Goal: Information Seeking & Learning: Learn about a topic

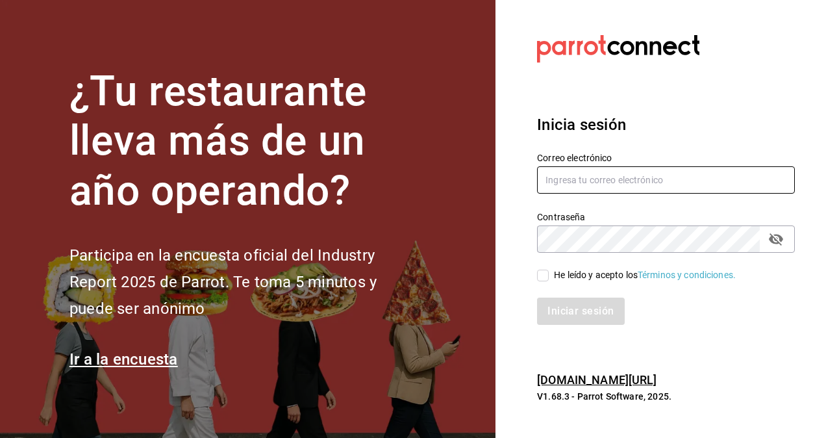
type input "[EMAIL_ADDRESS][PERSON_NAME][DOMAIN_NAME]"
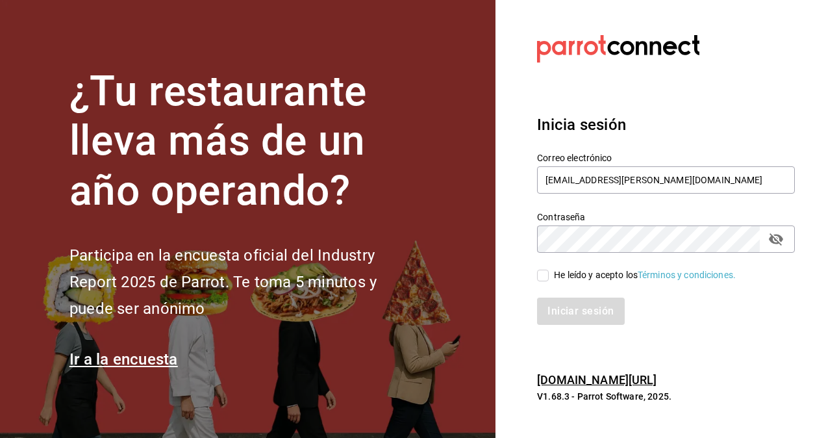
click at [545, 278] on input "He leído y acepto los Términos y condiciones." at bounding box center [543, 276] width 12 height 12
checkbox input "true"
click at [564, 301] on button "Iniciar sesión" at bounding box center [581, 310] width 88 height 27
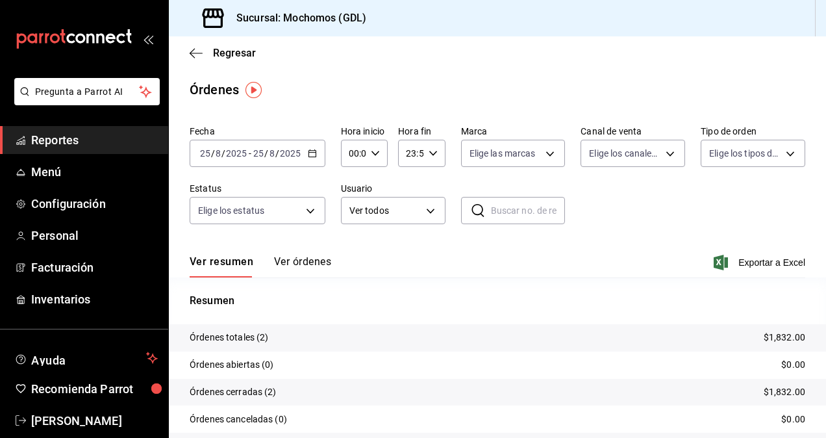
click at [273, 147] on div "2025-08-25 25 / 8 / 2025 - 2025-08-25 25 / 8 / 2025" at bounding box center [258, 153] width 136 height 27
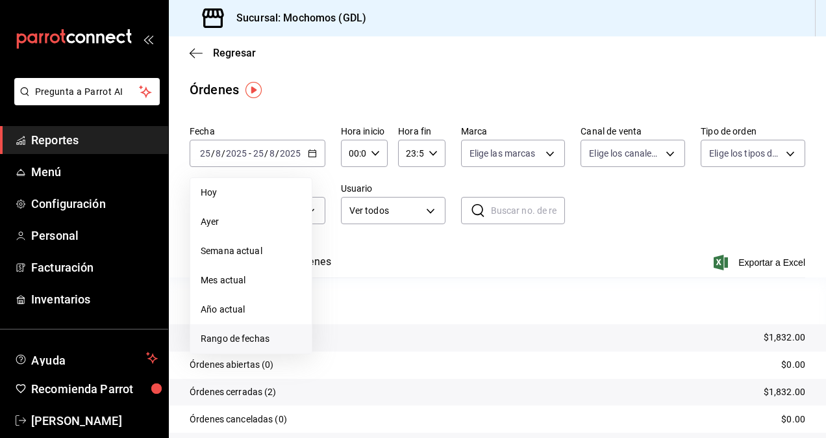
click at [257, 331] on li "Rango de fechas" at bounding box center [250, 338] width 121 height 29
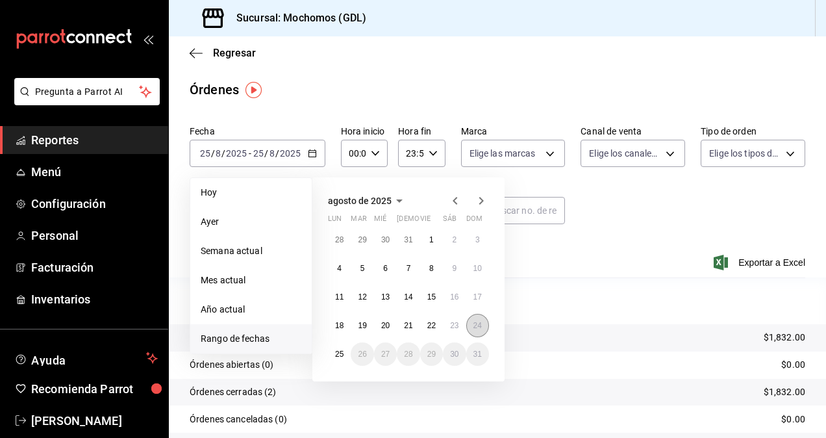
click at [482, 330] on button "24" at bounding box center [477, 325] width 23 height 23
click at [346, 351] on button "25" at bounding box center [339, 353] width 23 height 23
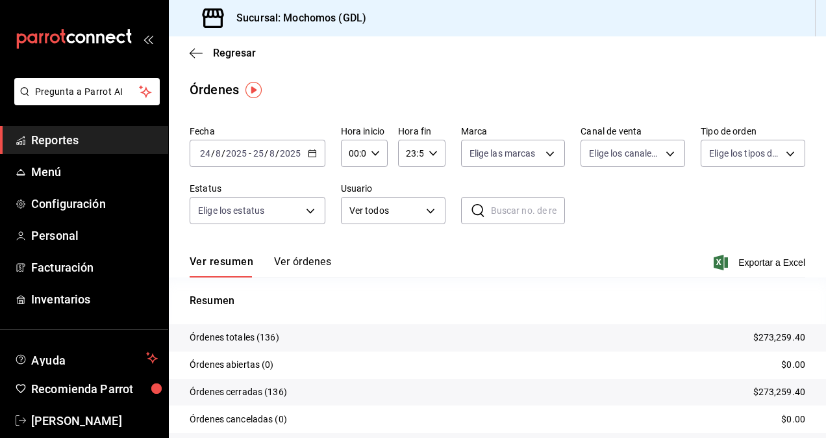
click at [376, 144] on div "00:00 Hora inicio" at bounding box center [364, 153] width 47 height 27
click at [353, 247] on span "02" at bounding box center [351, 249] width 3 height 10
click at [375, 161] on div at bounding box center [413, 219] width 826 height 438
click at [375, 161] on div "02:00 Hora inicio" at bounding box center [364, 153] width 47 height 27
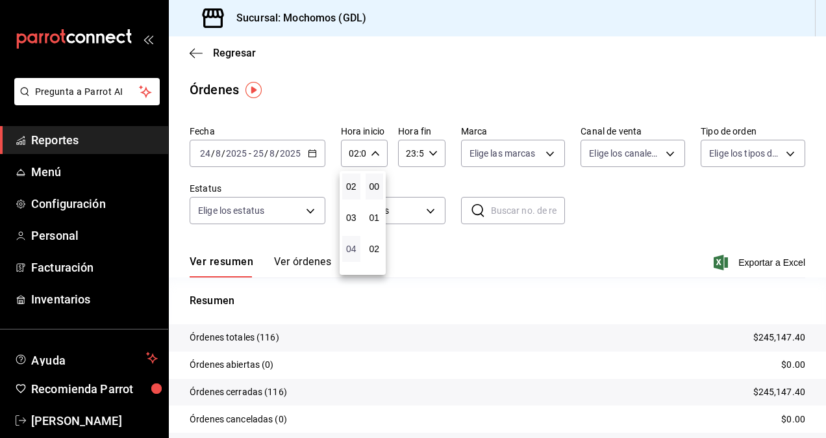
click at [350, 247] on span "04" at bounding box center [351, 249] width 3 height 10
type input "04:00"
click at [494, 258] on div at bounding box center [413, 219] width 826 height 438
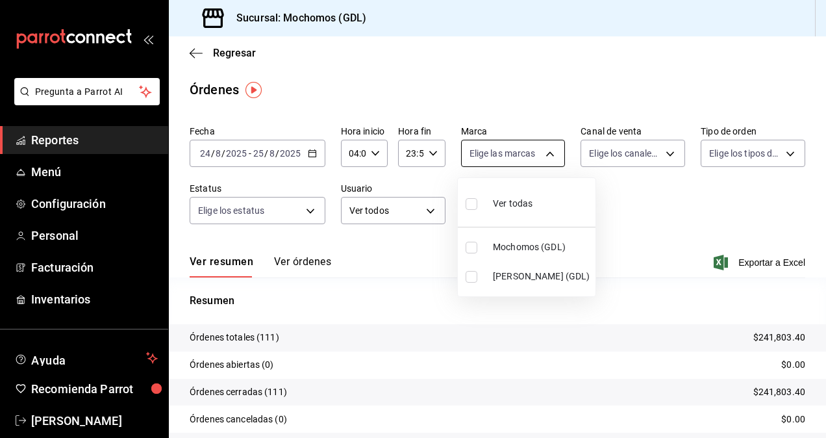
click at [535, 161] on body "Pregunta a Parrot AI Reportes Menú Configuración Personal Facturación Inventari…" at bounding box center [413, 219] width 826 height 438
click at [514, 268] on li "Mika (GDL)" at bounding box center [527, 276] width 138 height 29
type input "9cac9703-0c5a-4d8b-addd-5b6b571d65b9"
checkbox input "true"
click at [623, 205] on div at bounding box center [413, 219] width 826 height 438
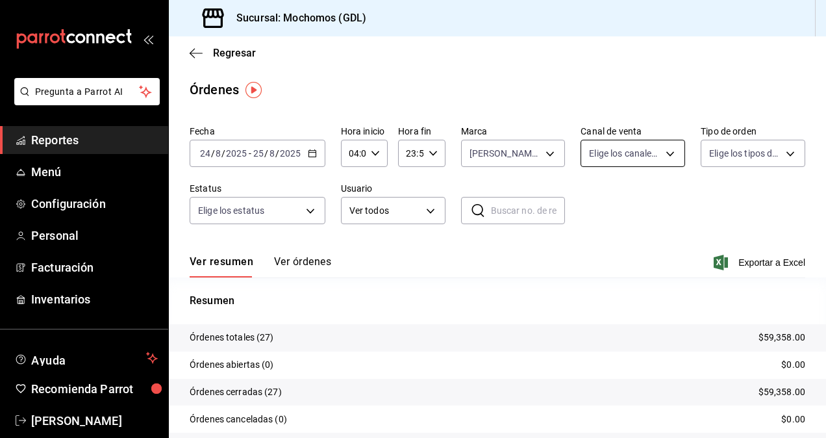
click at [605, 148] on body "Pregunta a Parrot AI Reportes Menú Configuración Personal Facturación Inventari…" at bounding box center [413, 219] width 826 height 438
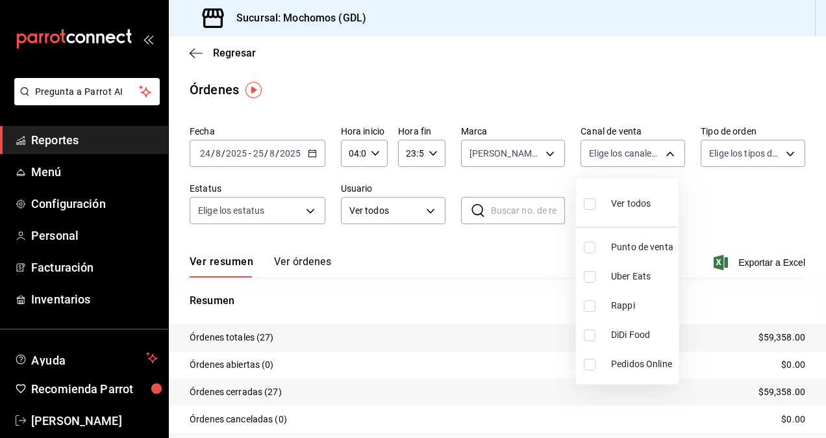
click at [716, 187] on div at bounding box center [413, 219] width 826 height 438
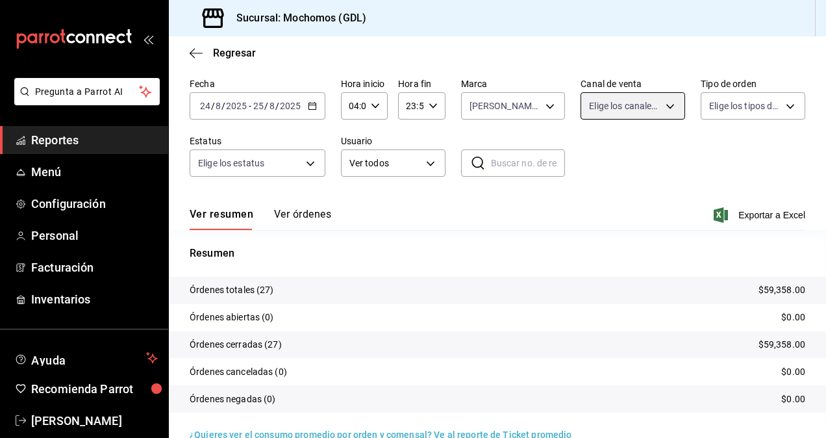
scroll to position [72, 0]
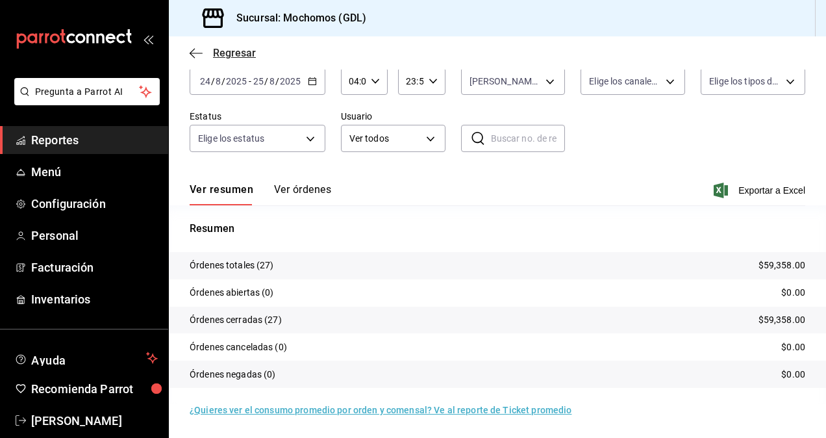
click at [195, 49] on icon "button" at bounding box center [196, 53] width 13 height 12
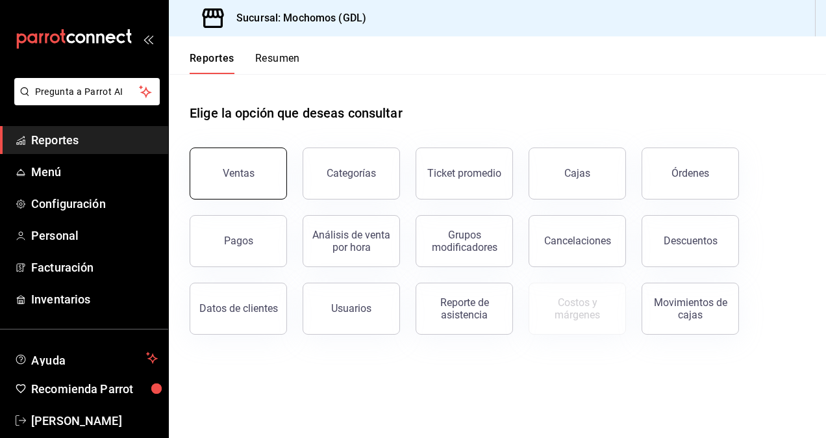
click at [251, 182] on button "Ventas" at bounding box center [238, 173] width 97 height 52
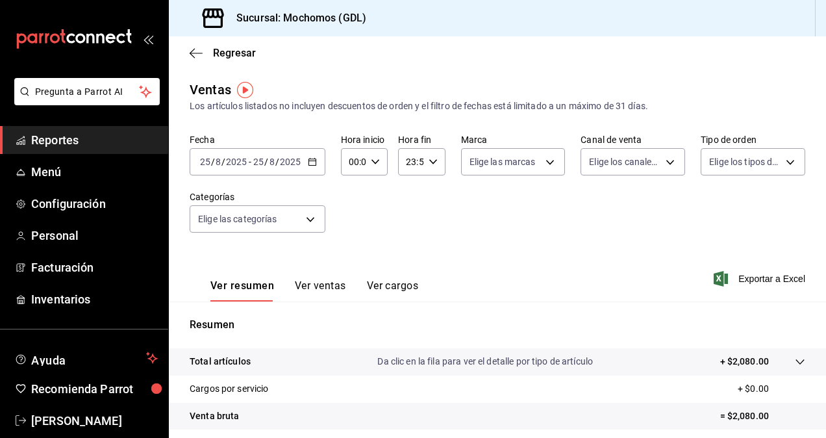
click at [271, 158] on input "8" at bounding box center [272, 162] width 6 height 10
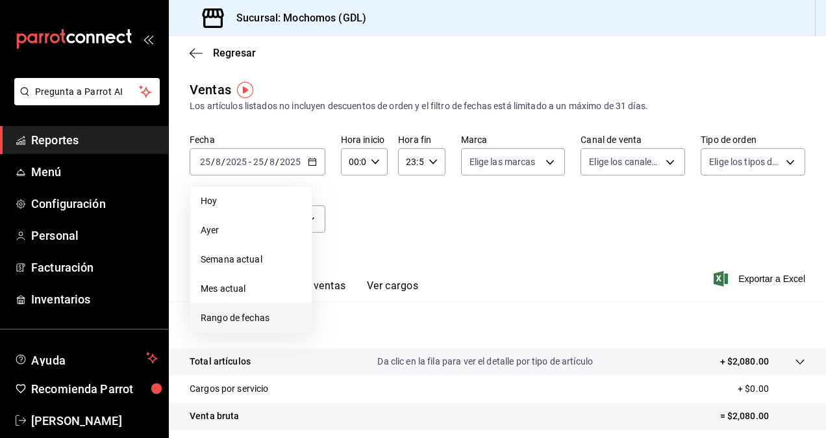
click at [244, 318] on span "Rango de fechas" at bounding box center [251, 318] width 101 height 14
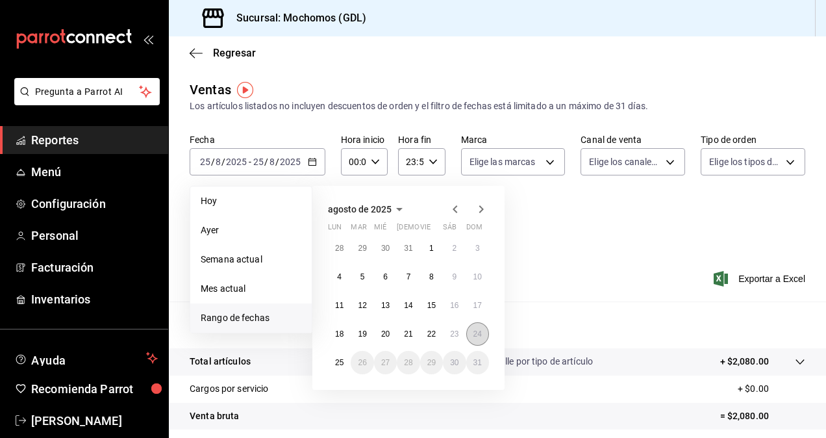
click at [469, 334] on button "24" at bounding box center [477, 333] width 23 height 23
click at [334, 362] on button "25" at bounding box center [339, 362] width 23 height 23
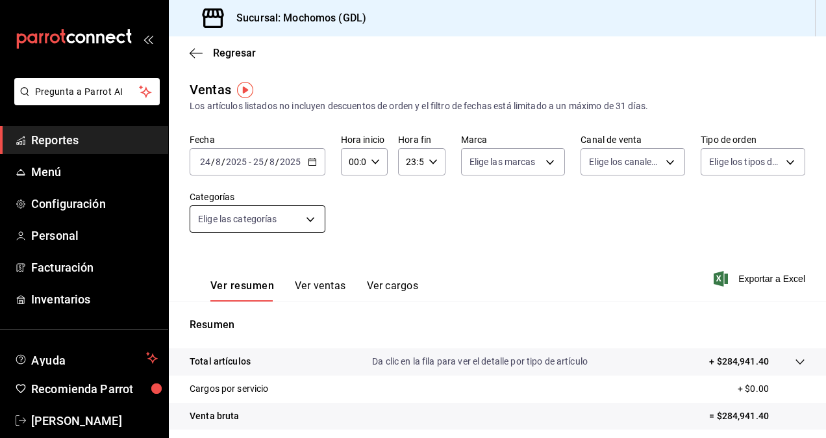
click at [288, 214] on body "Pregunta a Parrot AI Reportes Menú Configuración Personal Facturación Inventari…" at bounding box center [413, 219] width 826 height 438
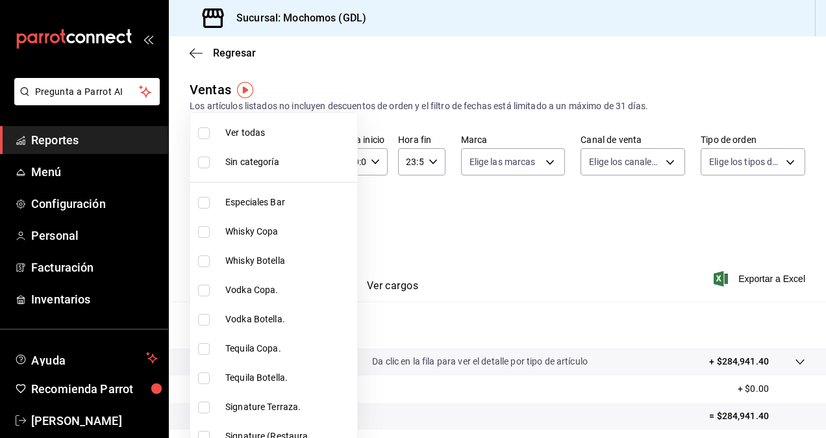
click at [496, 254] on div at bounding box center [413, 219] width 826 height 438
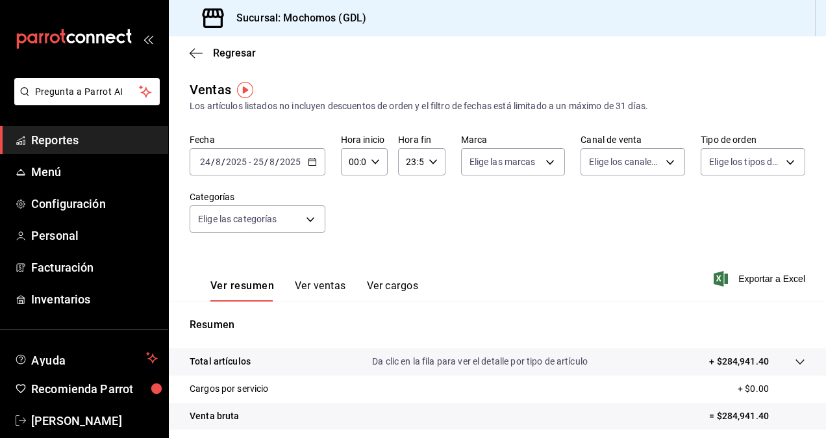
click at [377, 168] on div "00:00 Hora inicio" at bounding box center [364, 161] width 47 height 27
click at [353, 253] on span "02" at bounding box center [351, 257] width 3 height 10
click at [369, 163] on div at bounding box center [413, 219] width 826 height 438
click at [371, 163] on icon "button" at bounding box center [375, 161] width 9 height 9
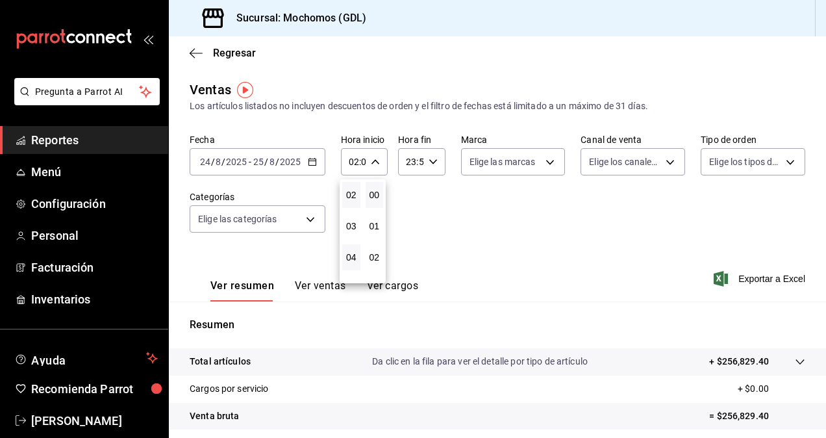
click at [346, 262] on button "04" at bounding box center [351, 257] width 18 height 26
type input "04:00"
click at [478, 215] on div at bounding box center [413, 219] width 826 height 438
click at [519, 169] on body "Pregunta a Parrot AI Reportes Menú Configuración Personal Facturación Inventari…" at bounding box center [413, 219] width 826 height 438
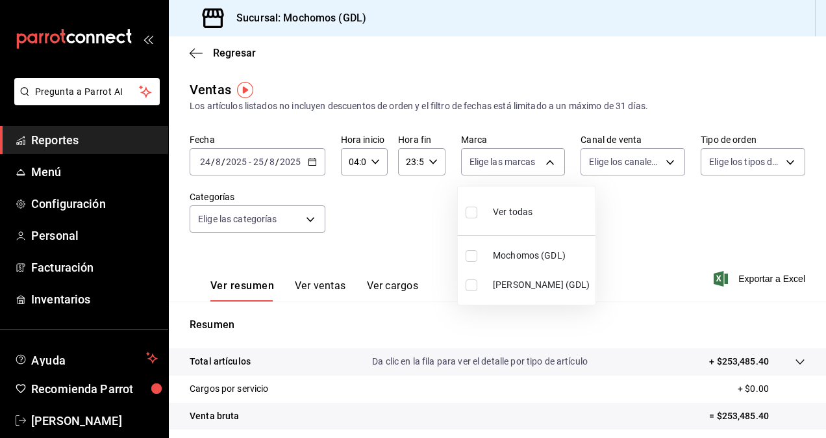
click at [472, 279] on input "checkbox" at bounding box center [472, 285] width 12 height 12
checkbox input "true"
type input "9cac9703-0c5a-4d8b-addd-5b6b571d65b9"
click at [607, 215] on div at bounding box center [413, 219] width 826 height 438
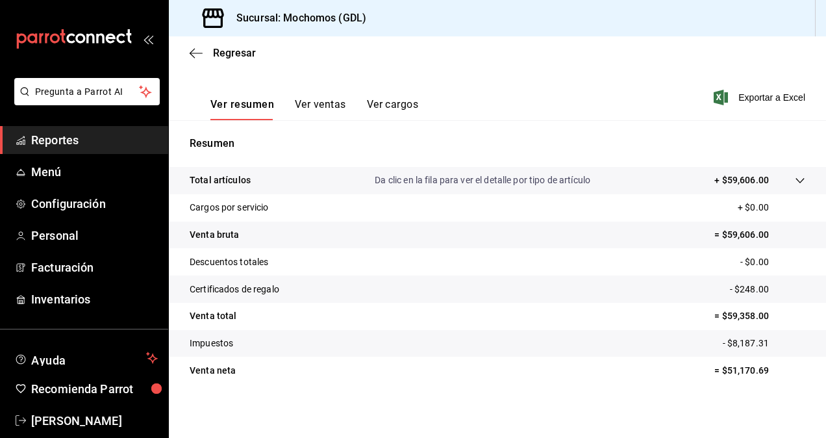
scroll to position [184, 0]
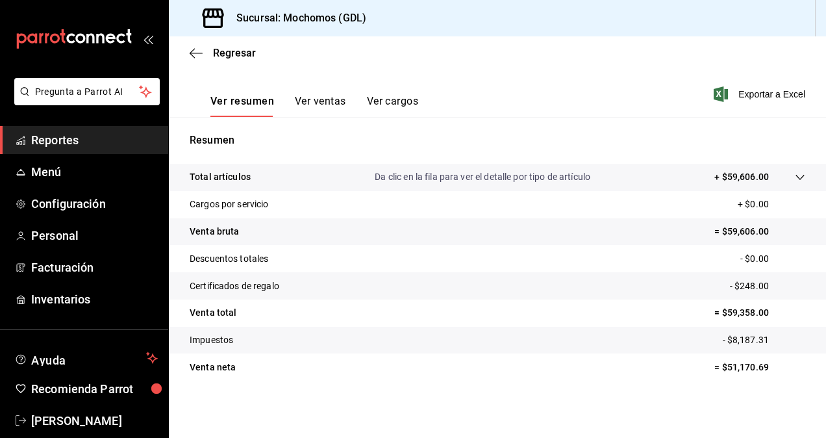
click at [740, 363] on p "= $51,170.69" at bounding box center [759, 367] width 91 height 14
copy p "51,170.69"
click at [768, 95] on span "Exportar a Excel" at bounding box center [760, 94] width 89 height 16
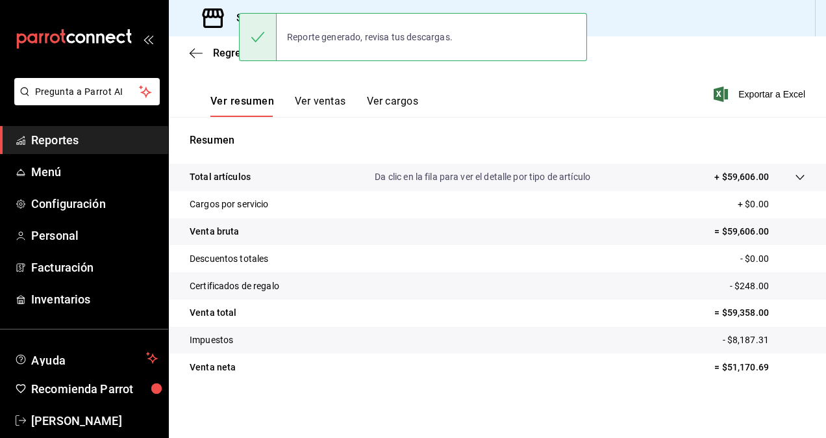
click at [348, 343] on tr "Impuestos - $8,187.31" at bounding box center [497, 340] width 657 height 27
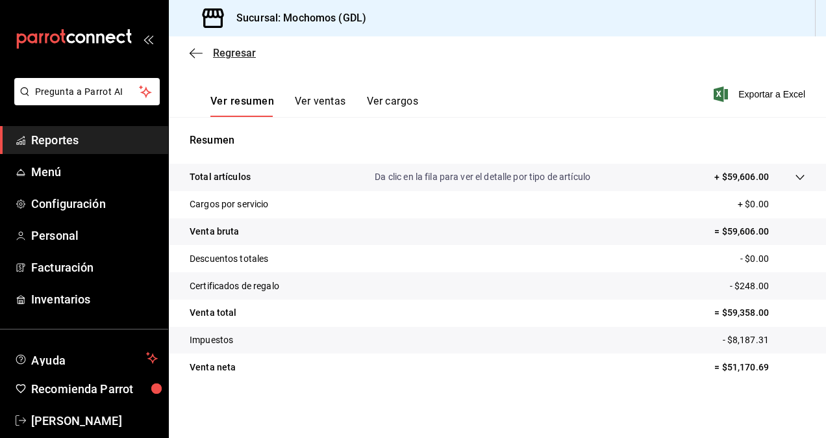
click at [198, 58] on icon "button" at bounding box center [196, 53] width 13 height 12
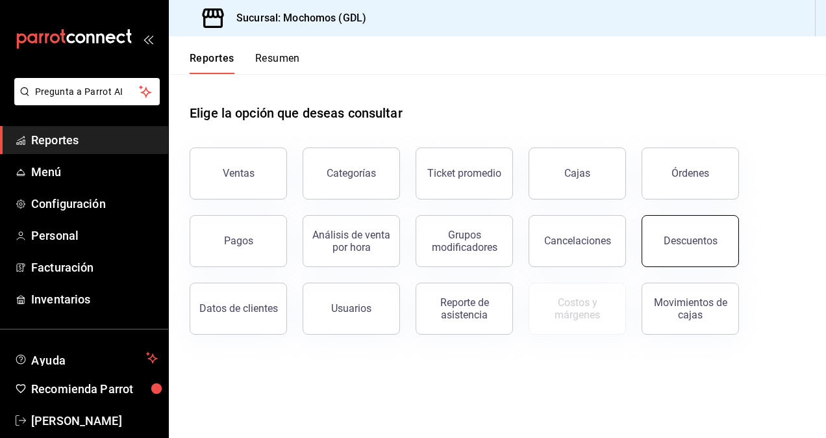
click at [663, 240] on button "Descuentos" at bounding box center [690, 241] width 97 height 52
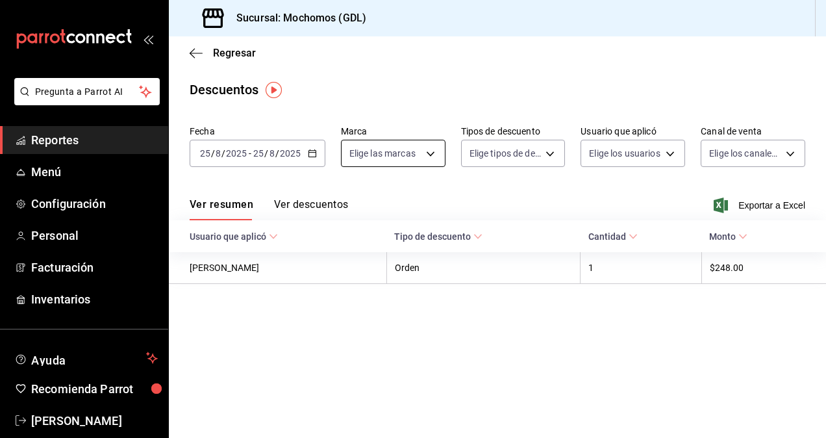
click at [403, 159] on body "Pregunta a Parrot AI Reportes Menú Configuración Personal Facturación Inventari…" at bounding box center [413, 219] width 826 height 438
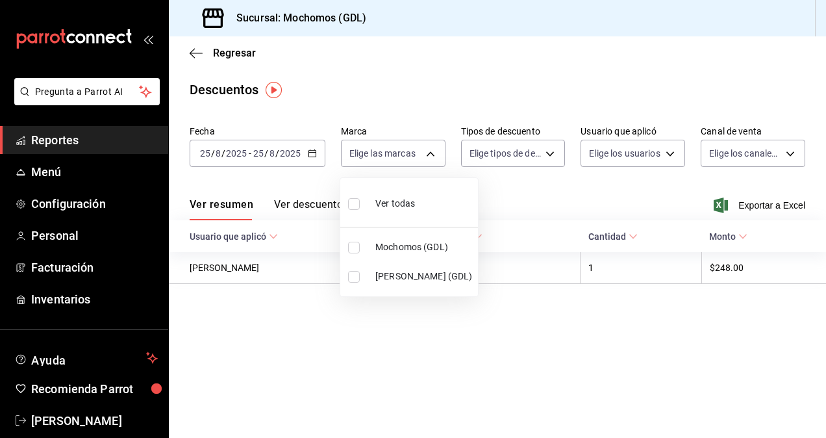
click at [353, 271] on input "checkbox" at bounding box center [354, 277] width 12 height 12
checkbox input "true"
type input "9cac9703-0c5a-4d8b-addd-5b6b571d65b9"
click at [383, 333] on div at bounding box center [413, 219] width 826 height 438
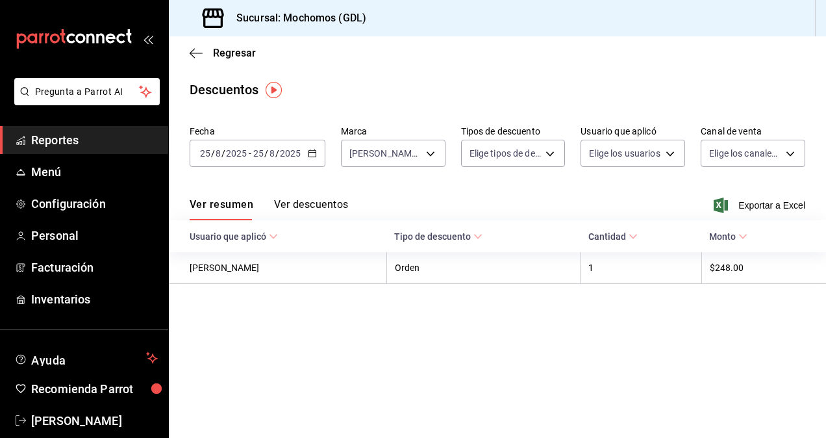
click at [625, 234] on span "Cantidad" at bounding box center [612, 236] width 49 height 10
click at [330, 203] on button "Ver descuentos" at bounding box center [311, 209] width 74 height 22
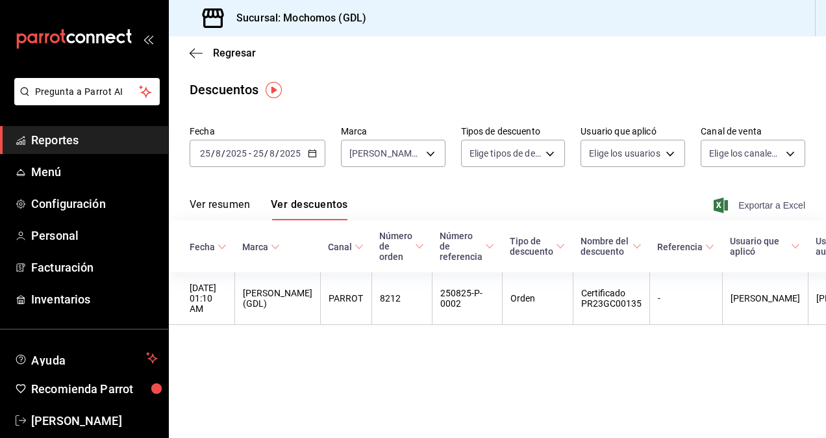
click at [747, 210] on span "Exportar a Excel" at bounding box center [760, 205] width 89 height 16
click at [772, 29] on div "Sucursal: Mochomos (GDL)" at bounding box center [497, 18] width 657 height 36
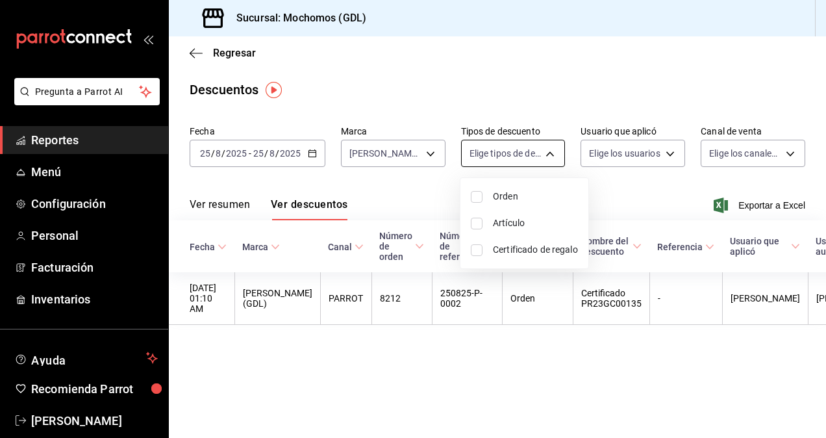
click at [527, 147] on body "Pregunta a Parrot AI Reportes Menú Configuración Personal Facturación Inventari…" at bounding box center [413, 219] width 826 height 438
click at [623, 160] on div at bounding box center [413, 219] width 826 height 438
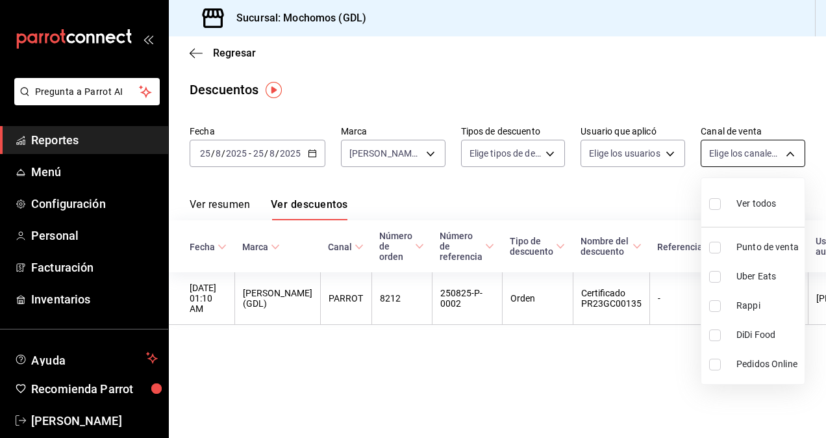
click at [730, 153] on body "Pregunta a Parrot AI Reportes Menú Configuración Personal Facturación Inventari…" at bounding box center [413, 219] width 826 height 438
click at [730, 153] on div at bounding box center [413, 219] width 826 height 438
click at [730, 153] on body "Pregunta a Parrot AI Reportes Menú Configuración Personal Facturación Inventari…" at bounding box center [413, 219] width 826 height 438
click at [592, 203] on div at bounding box center [413, 219] width 826 height 438
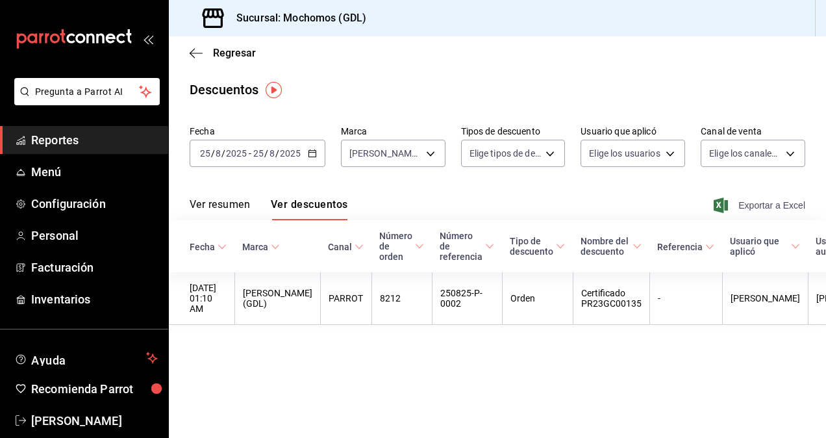
click at [744, 199] on span "Exportar a Excel" at bounding box center [760, 205] width 89 height 16
